Goal: Navigation & Orientation: Find specific page/section

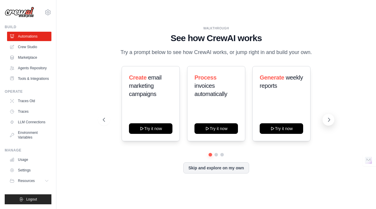
click at [326, 120] on icon at bounding box center [329, 120] width 6 height 6
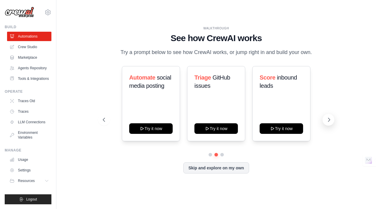
click at [327, 121] on icon at bounding box center [329, 120] width 6 height 6
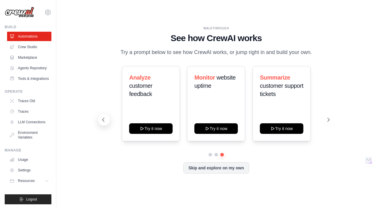
click at [103, 122] on icon at bounding box center [103, 120] width 6 height 6
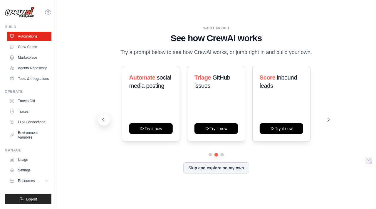
click at [103, 122] on icon at bounding box center [103, 120] width 6 height 6
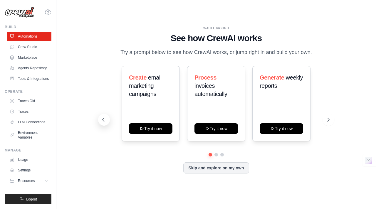
click at [103, 122] on icon at bounding box center [103, 120] width 6 height 6
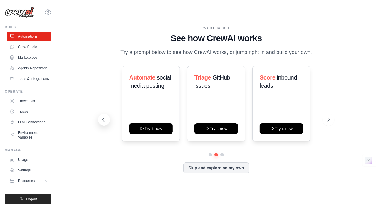
click at [103, 122] on icon at bounding box center [103, 120] width 6 height 6
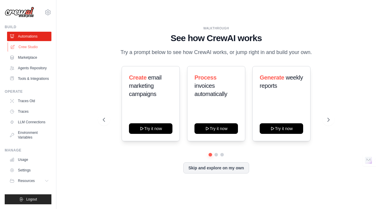
click at [20, 50] on link "Crew Studio" at bounding box center [30, 46] width 44 height 9
